Goal: Check status

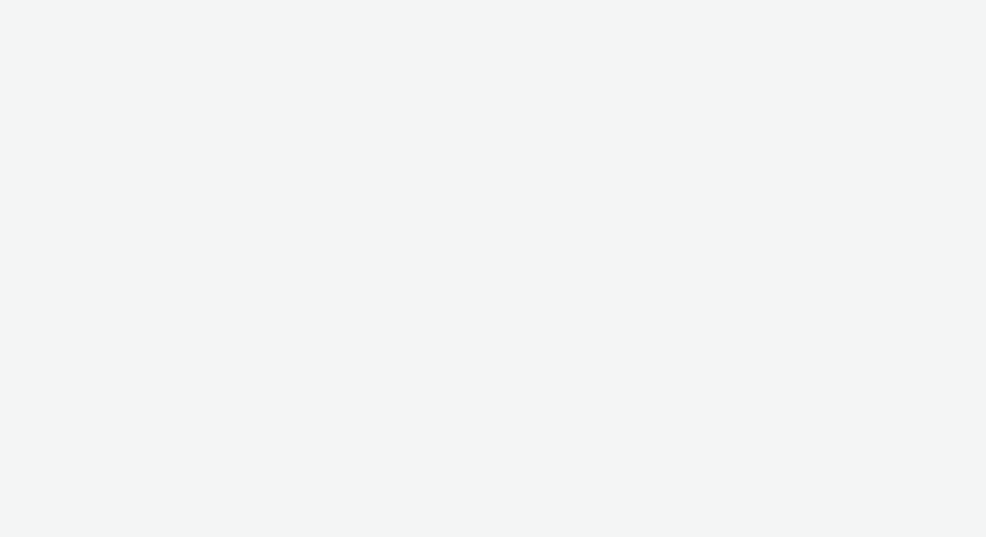
select select "d84d6561-18f3-4a65-9ed0-42618f513f94"
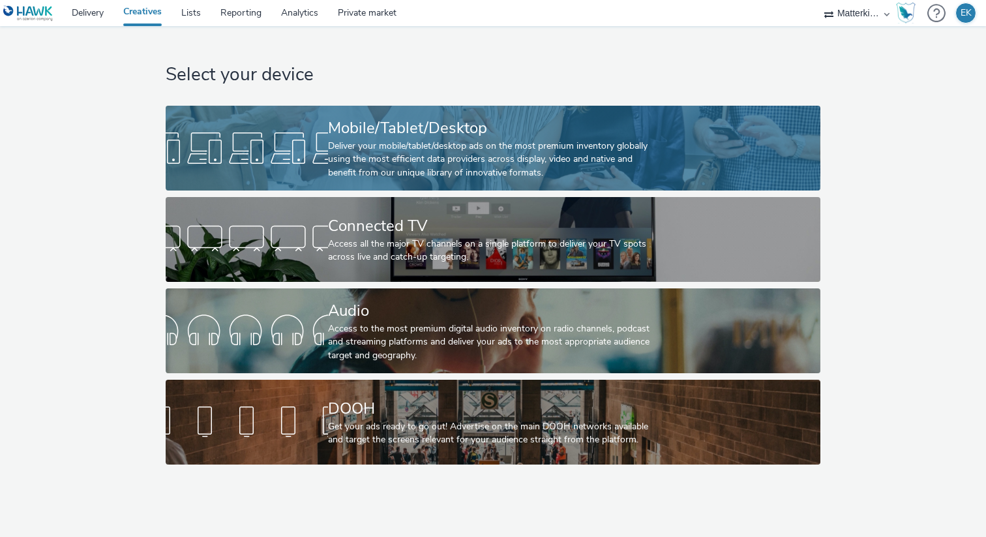
click at [454, 144] on div "Deliver your mobile/tablet/desktop ads on the most premium inventory globally u…" at bounding box center [490, 160] width 325 height 40
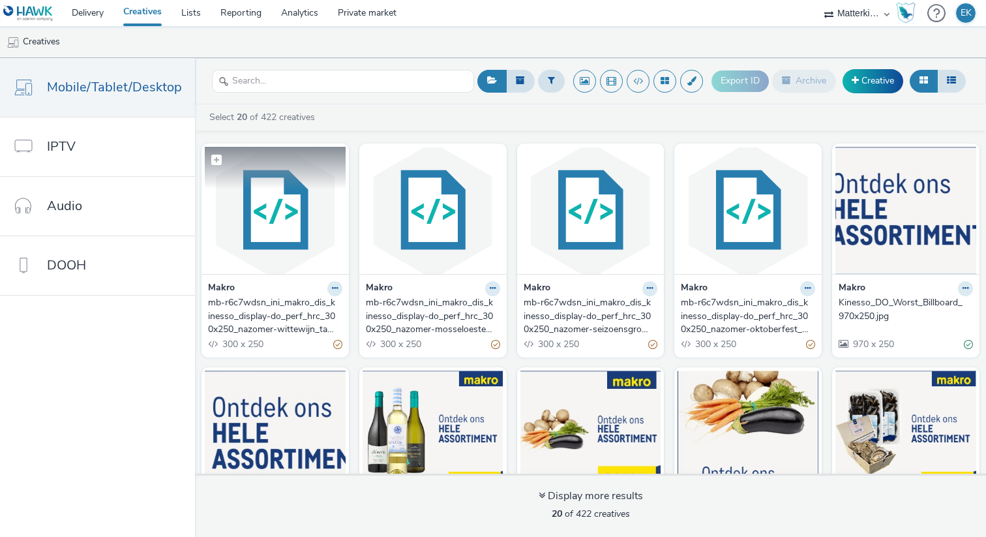
click at [303, 258] on img at bounding box center [275, 210] width 141 height 127
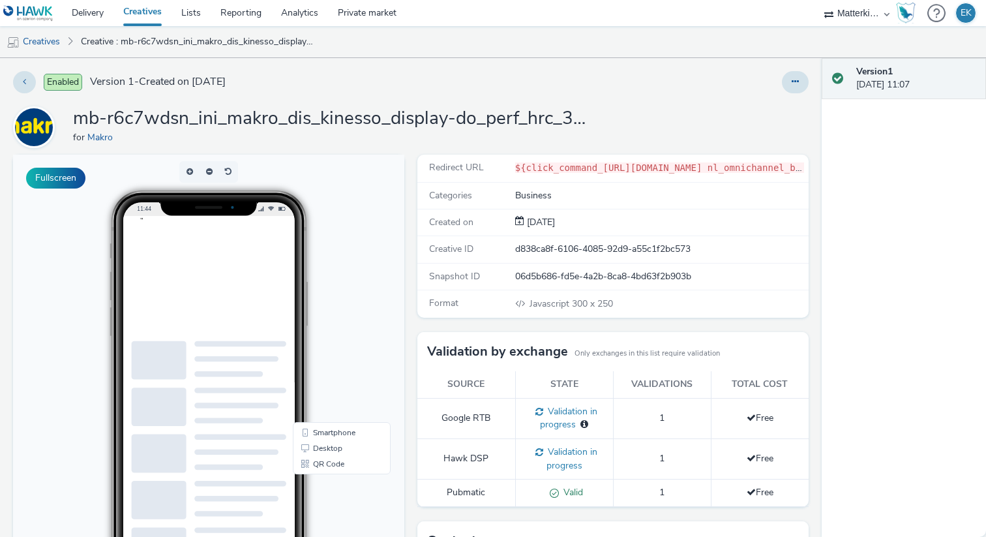
click at [572, 467] on span "Validation in progress" at bounding box center [570, 459] width 54 height 26
click at [589, 478] on td "Validation in progress" at bounding box center [564, 458] width 98 height 40
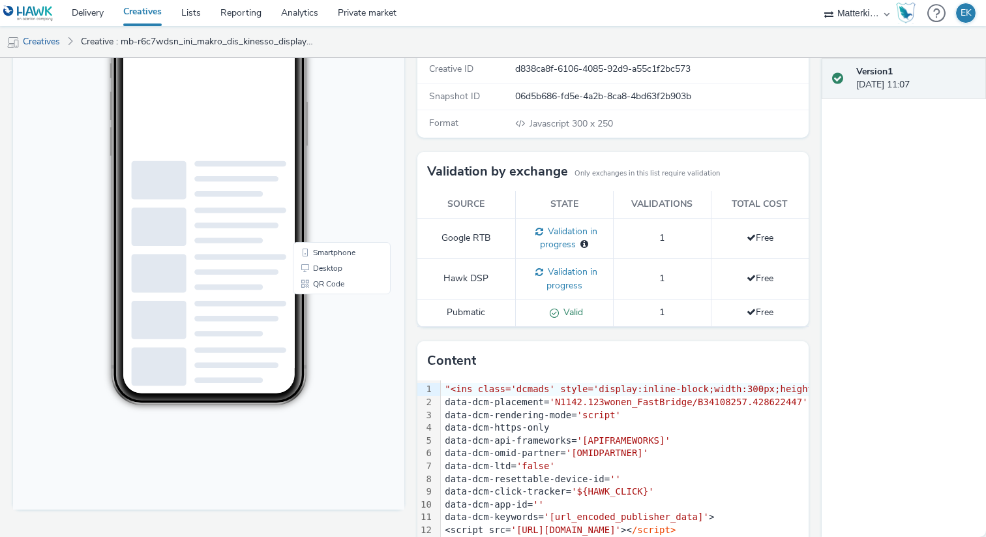
scroll to position [234, 0]
